Goal: Find specific page/section: Find specific page/section

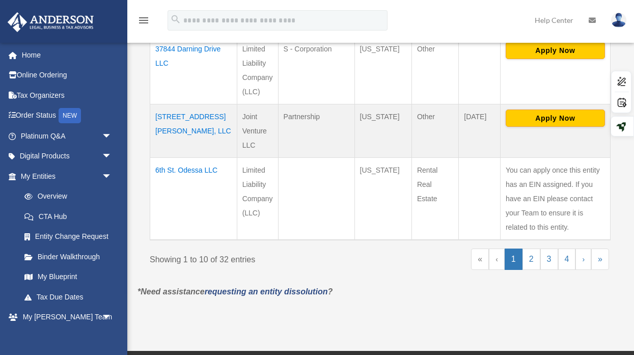
scroll to position [856, 0]
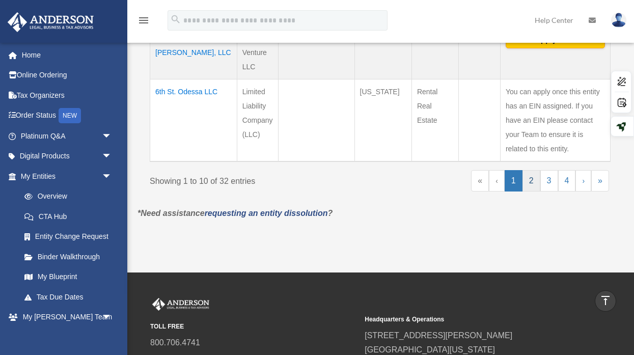
click at [533, 182] on link "2" at bounding box center [531, 180] width 18 height 21
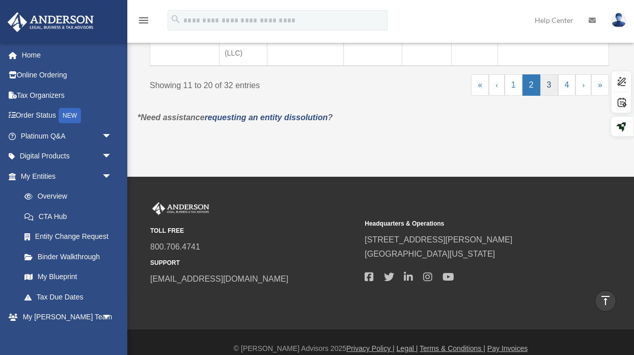
click at [550, 74] on link "3" at bounding box center [549, 84] width 18 height 21
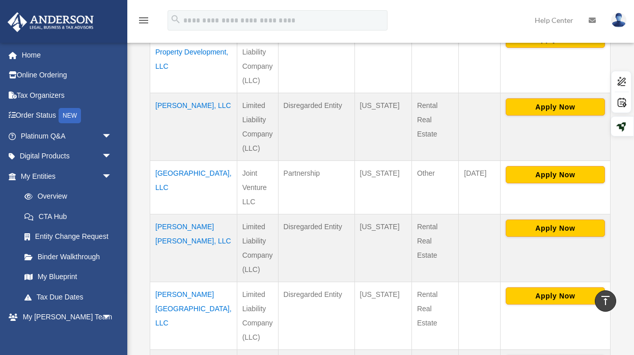
scroll to position [396, 0]
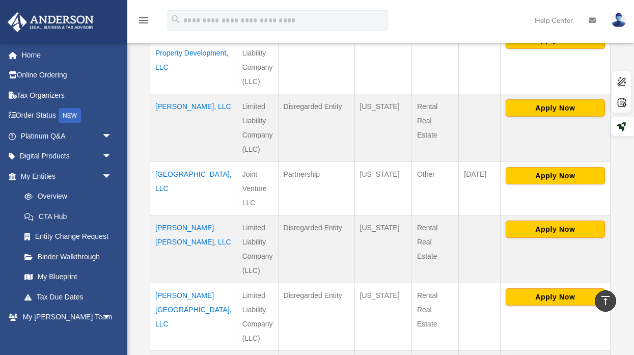
click at [181, 161] on td "North Park Townhome, LLC" at bounding box center [193, 187] width 87 height 53
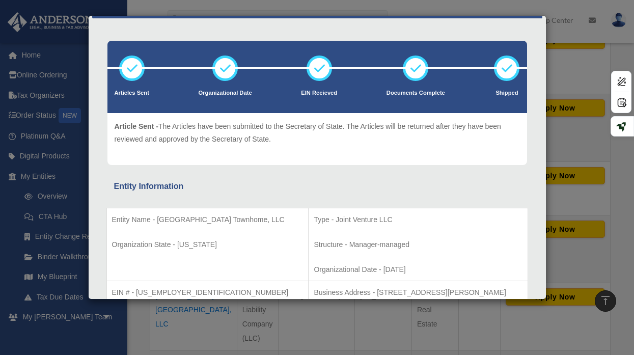
scroll to position [39, 0]
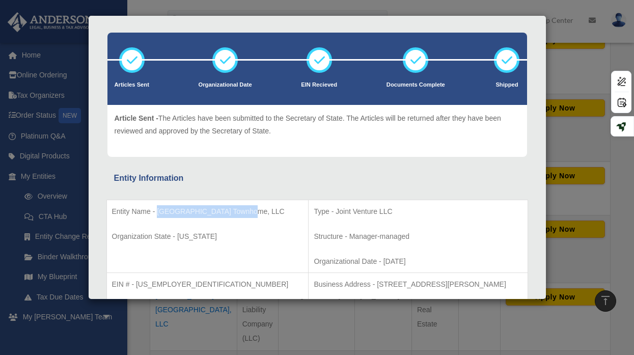
drag, startPoint x: 246, startPoint y: 210, endPoint x: 159, endPoint y: 211, distance: 87.1
click at [159, 211] on p "Entity Name - North Park Townhome, LLC" at bounding box center [207, 211] width 191 height 13
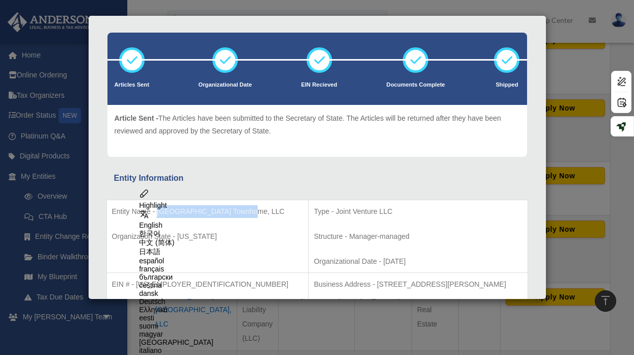
copy p "North Park Townhome, LLC"
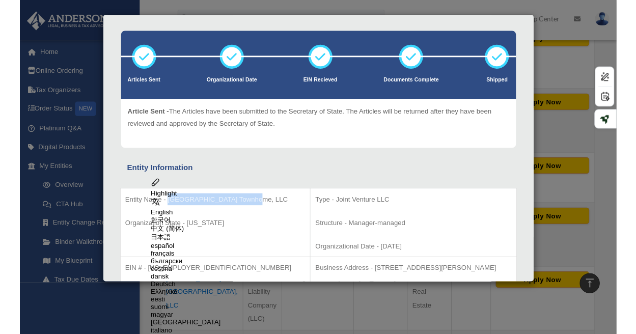
scroll to position [395, 0]
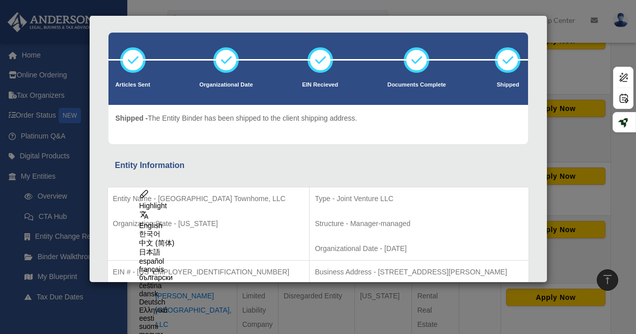
click at [573, 49] on div "Details × Articles Sent Organizational Date" at bounding box center [318, 167] width 636 height 334
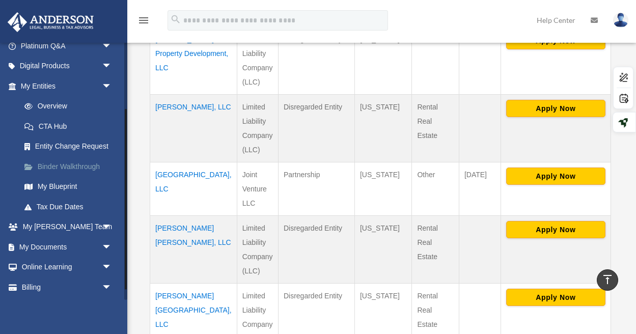
scroll to position [110, 0]
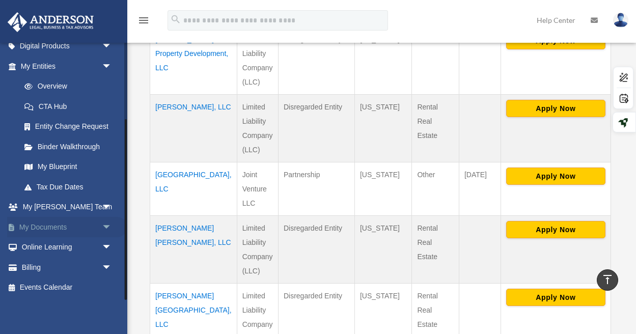
click at [107, 227] on span "arrow_drop_down" at bounding box center [112, 227] width 20 height 21
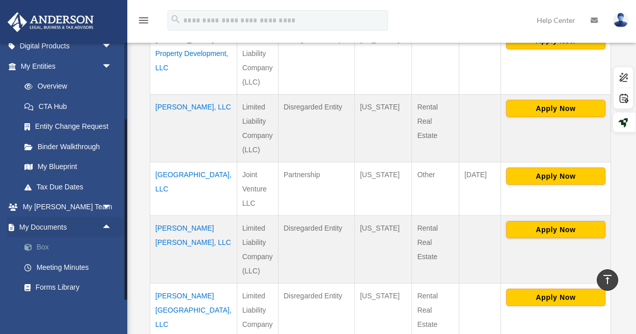
click at [65, 250] on link "Box" at bounding box center [70, 247] width 113 height 20
click at [42, 250] on link "Box" at bounding box center [70, 247] width 113 height 20
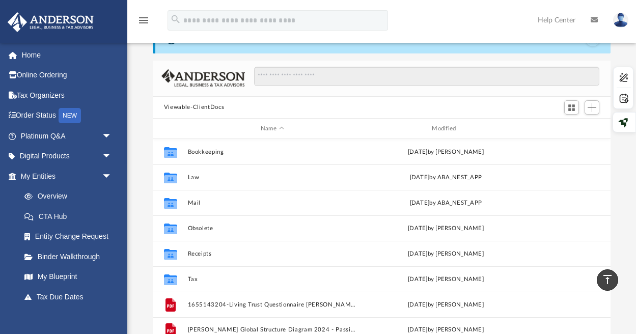
scroll to position [52, 0]
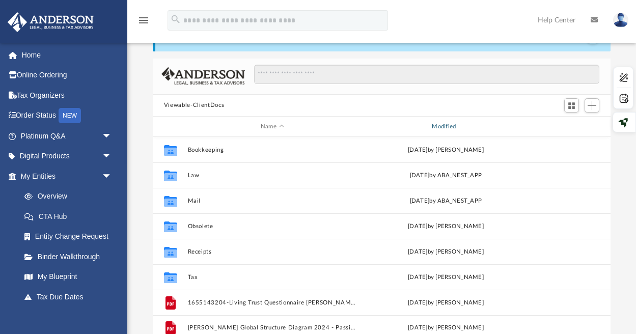
click at [438, 130] on div "Modified" at bounding box center [446, 126] width 170 height 9
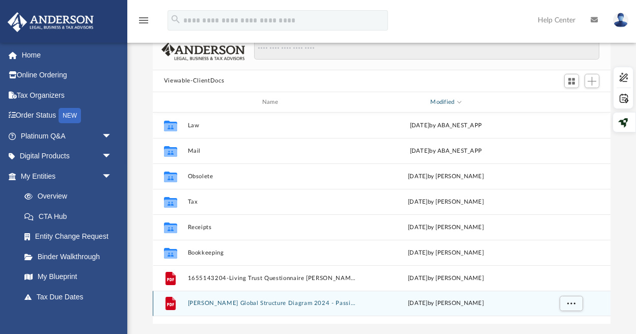
scroll to position [0, 0]
